Goal: Information Seeking & Learning: Learn about a topic

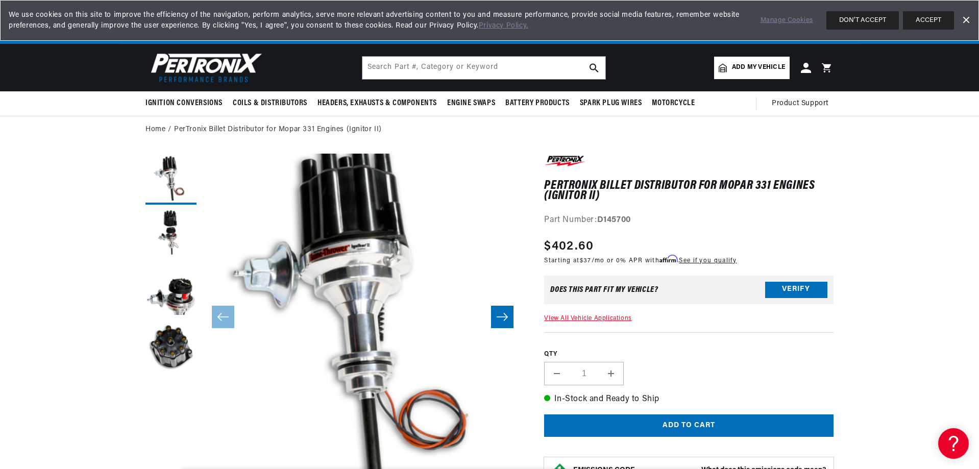
scroll to position [0, 309]
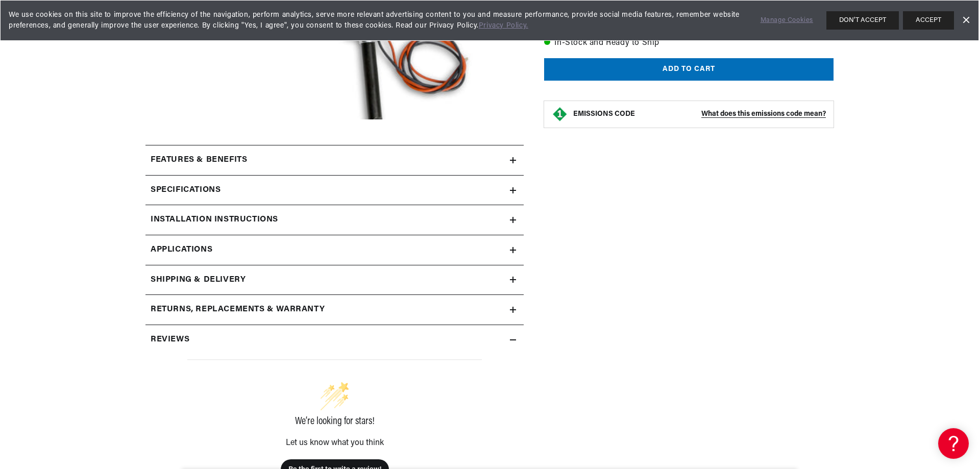
scroll to position [357, 0]
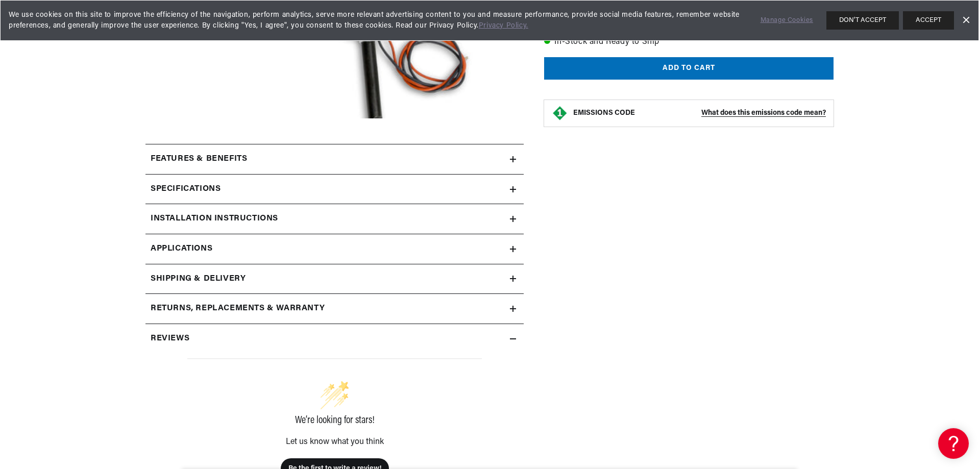
click at [380, 152] on summary "Features & Benefits" at bounding box center [334, 159] width 378 height 30
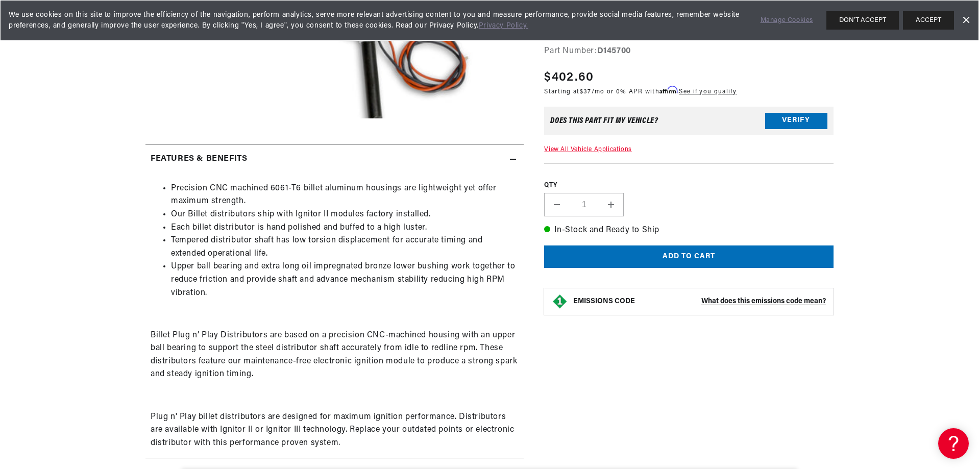
click at [380, 152] on summary "Features & Benefits" at bounding box center [334, 159] width 378 height 30
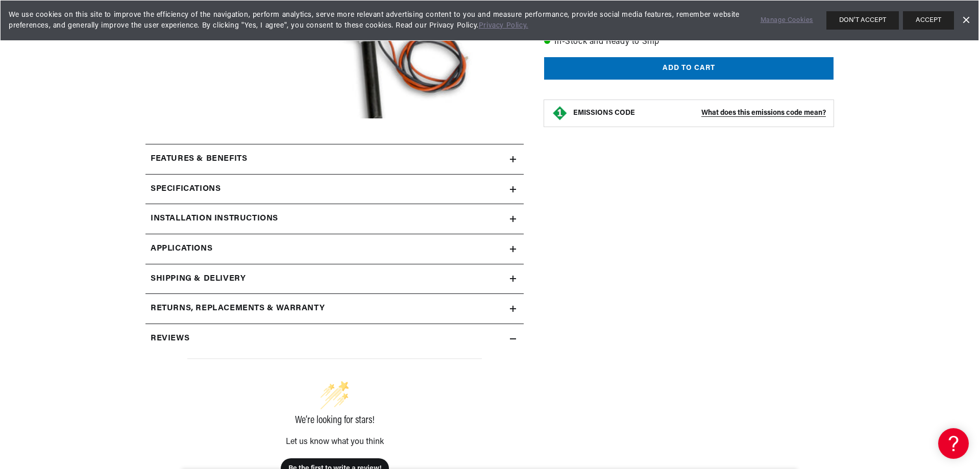
click at [357, 201] on summary "Specifications" at bounding box center [334, 189] width 378 height 30
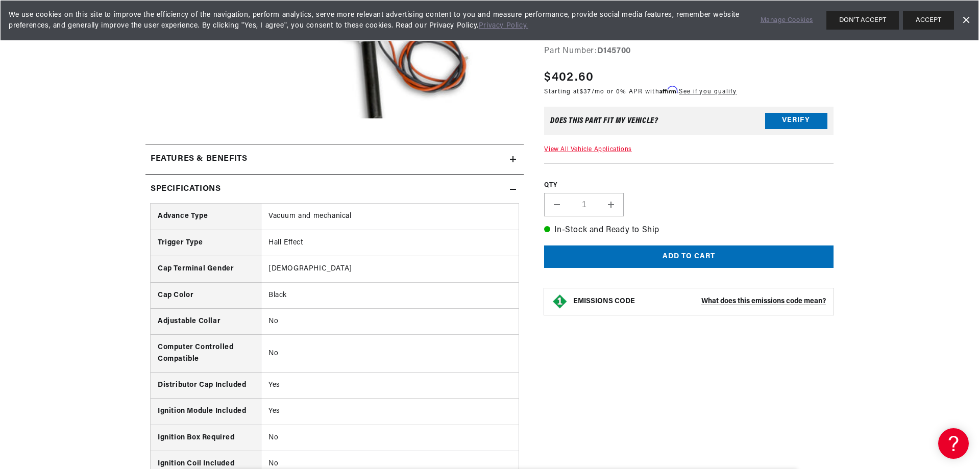
scroll to position [0, 309]
click at [360, 190] on div "Specifications" at bounding box center [327, 189] width 364 height 13
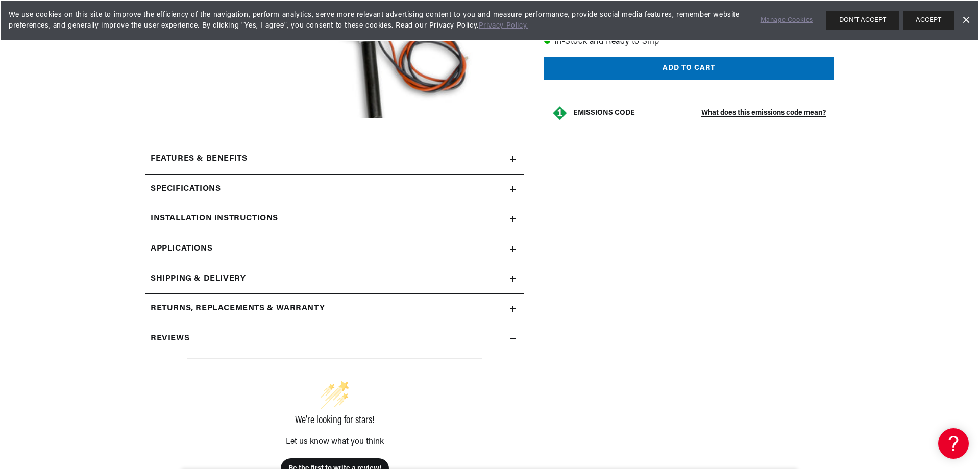
click at [311, 218] on div "Installation instructions" at bounding box center [327, 218] width 364 height 13
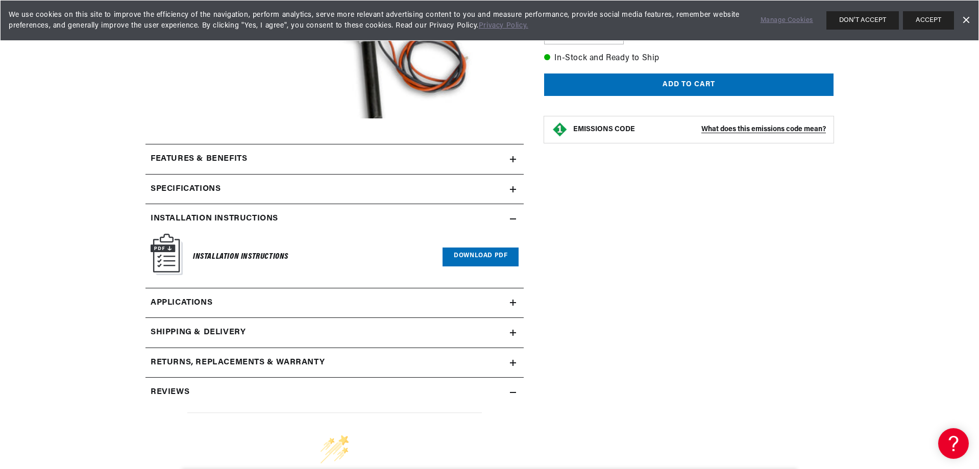
click at [311, 218] on div "Installation instructions" at bounding box center [327, 218] width 364 height 13
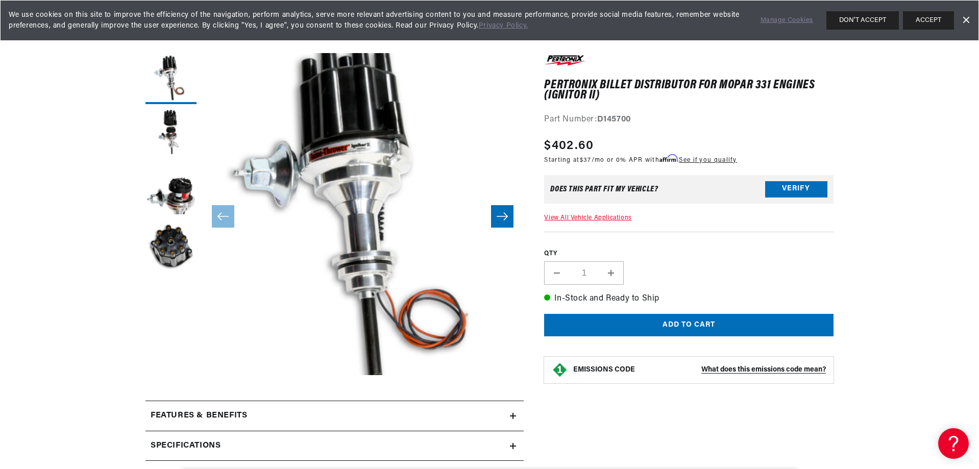
scroll to position [0, 0]
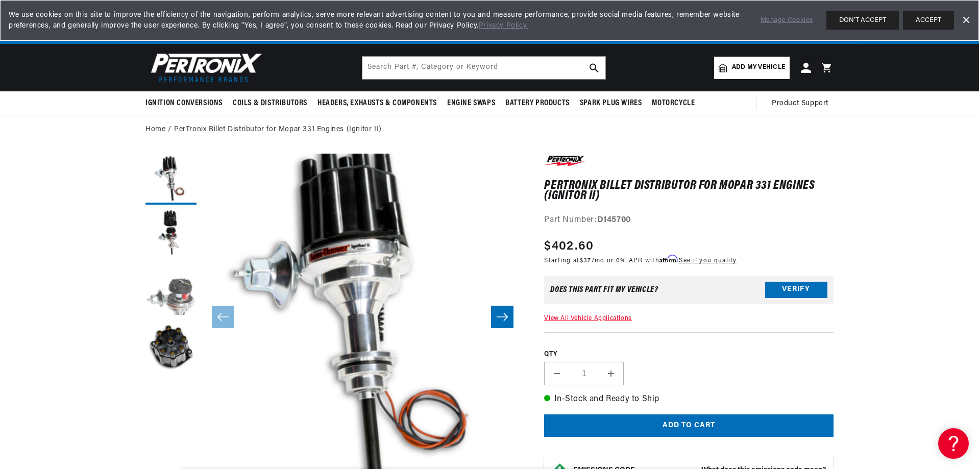
click at [185, 295] on button "Load image 3 in gallery view" at bounding box center [170, 291] width 51 height 51
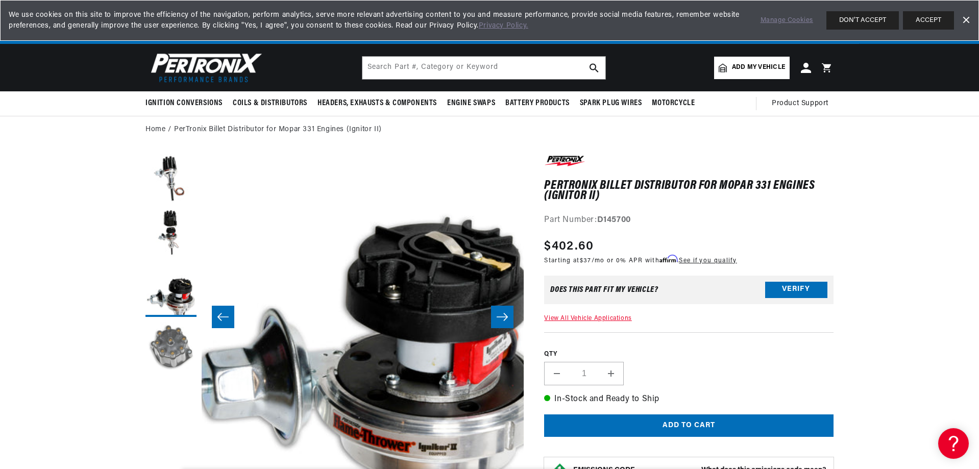
click at [170, 345] on button "Load image 4 in gallery view" at bounding box center [170, 347] width 51 height 51
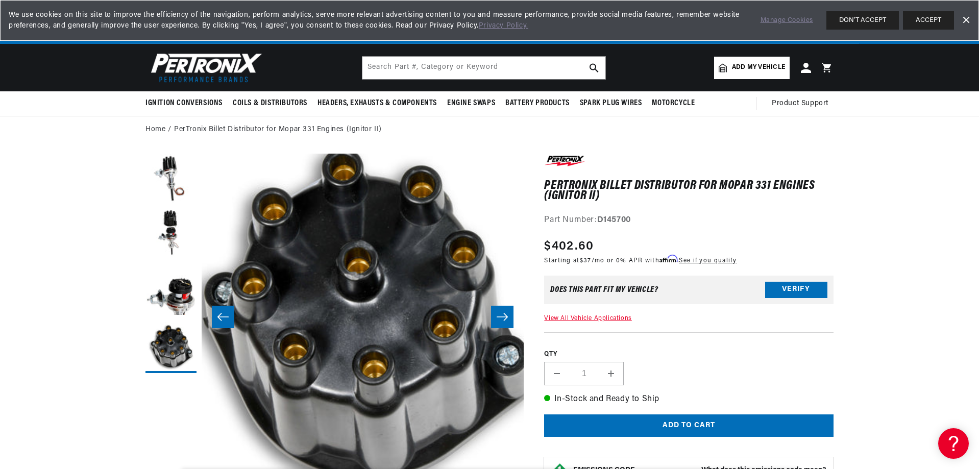
scroll to position [0, 309]
